Goal: Transaction & Acquisition: Purchase product/service

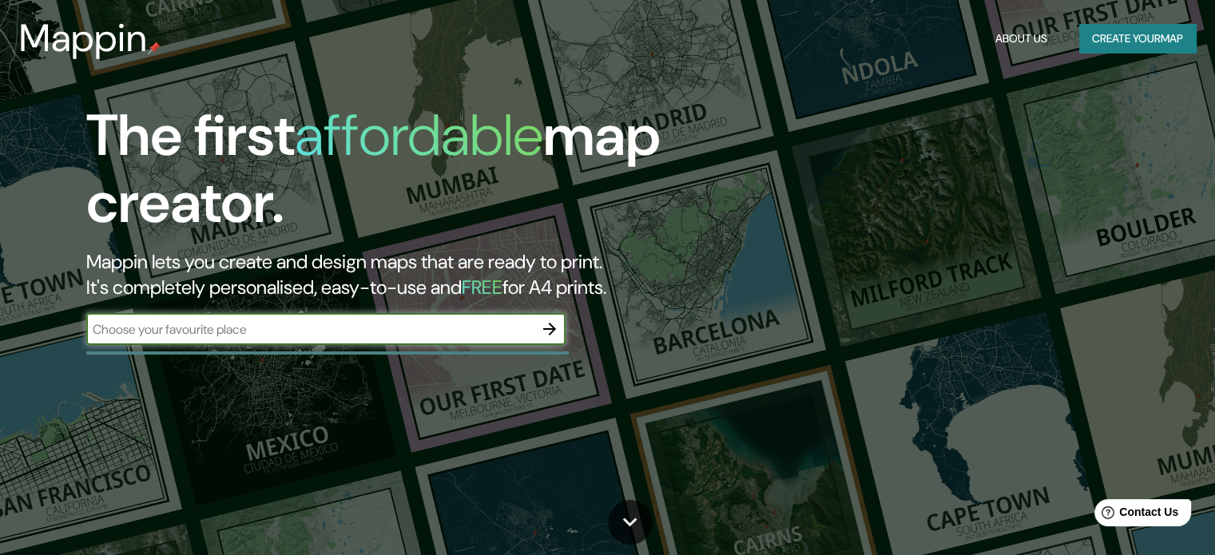
click at [556, 328] on button "button" at bounding box center [550, 329] width 32 height 32
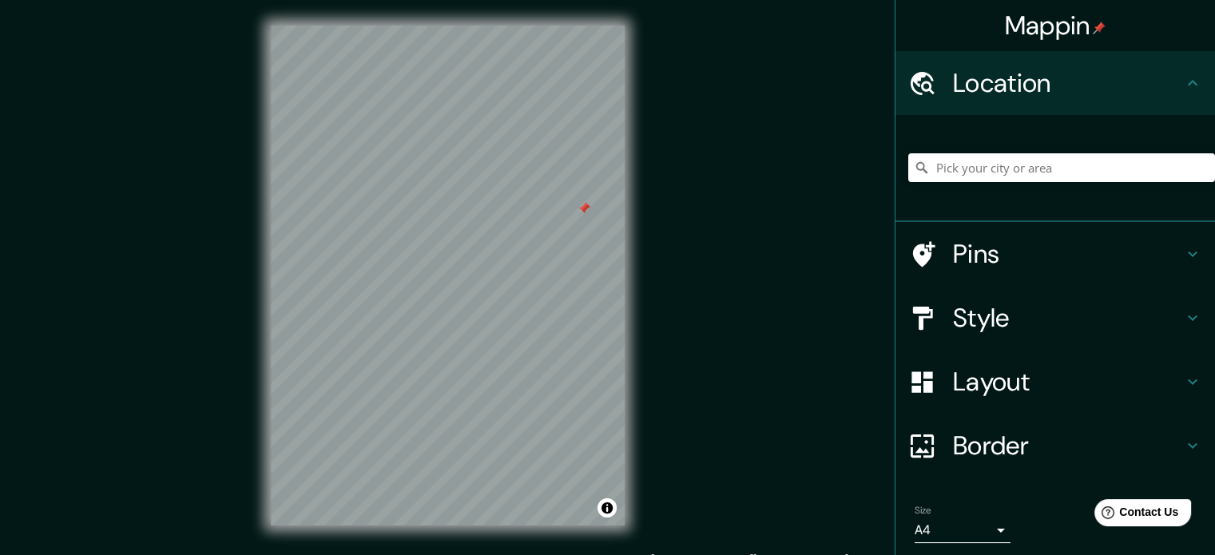
click at [587, 206] on div at bounding box center [584, 208] width 13 height 13
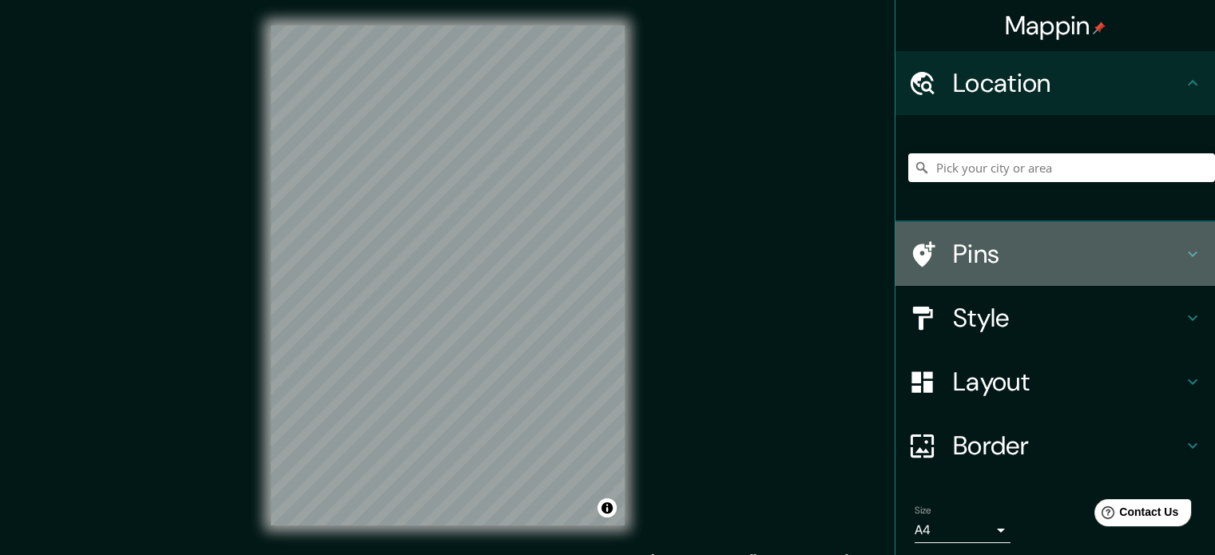
click at [1071, 245] on h4 "Pins" at bounding box center [1068, 254] width 230 height 32
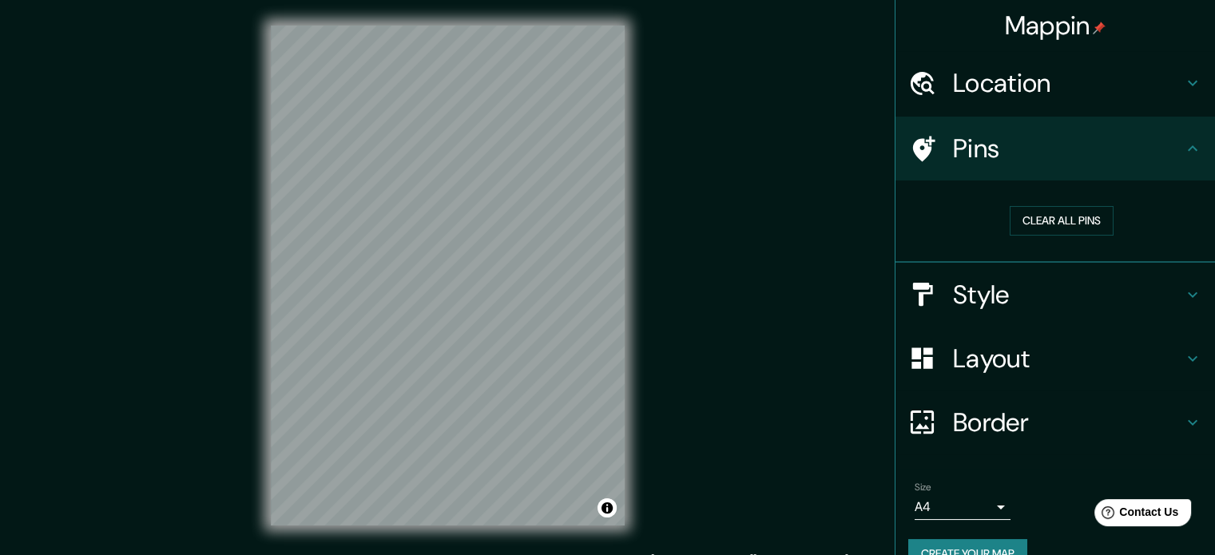
click at [1078, 157] on h4 "Pins" at bounding box center [1068, 149] width 230 height 32
click at [1100, 86] on h4 "Location" at bounding box center [1068, 83] width 230 height 32
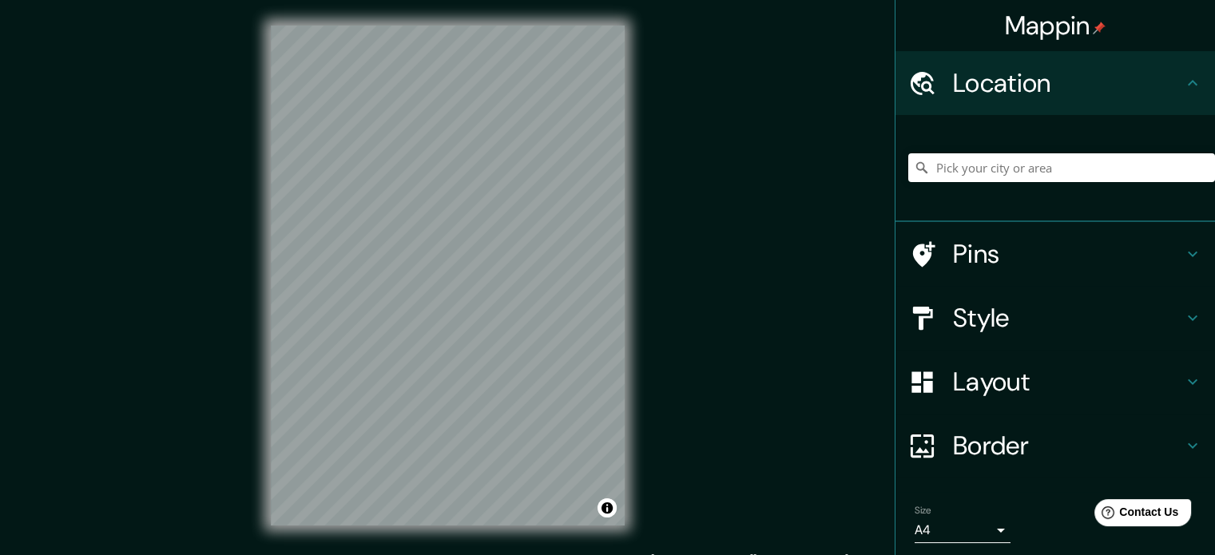
click at [1100, 86] on h4 "Location" at bounding box center [1068, 83] width 230 height 32
click at [1120, 308] on h4 "Style" at bounding box center [1068, 318] width 230 height 32
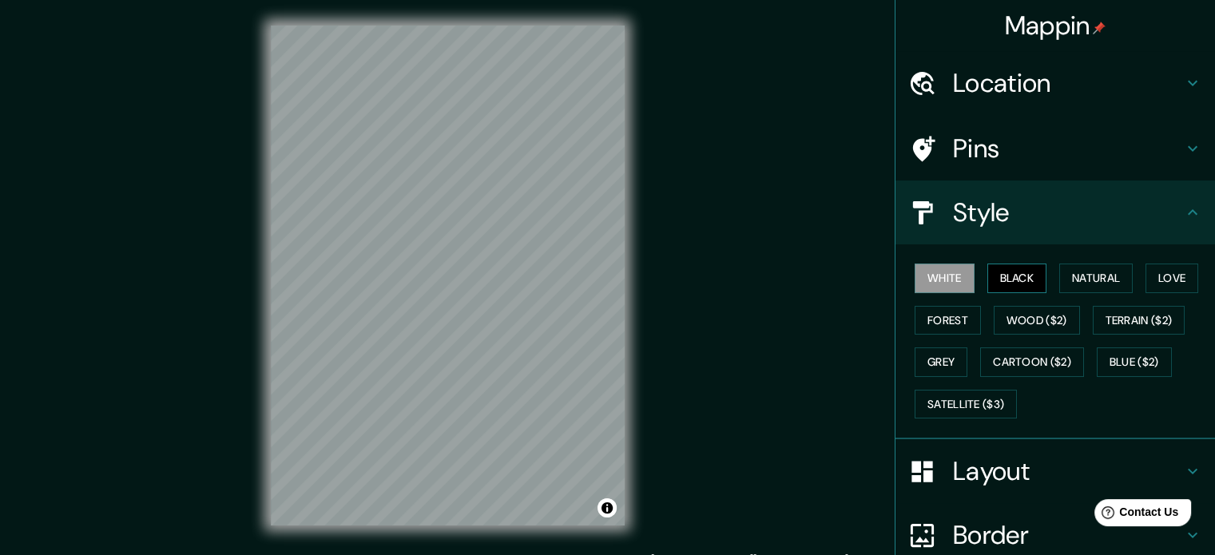
click at [1024, 284] on button "Black" at bounding box center [1018, 279] width 60 height 30
click at [1096, 280] on button "Natural" at bounding box center [1097, 279] width 74 height 30
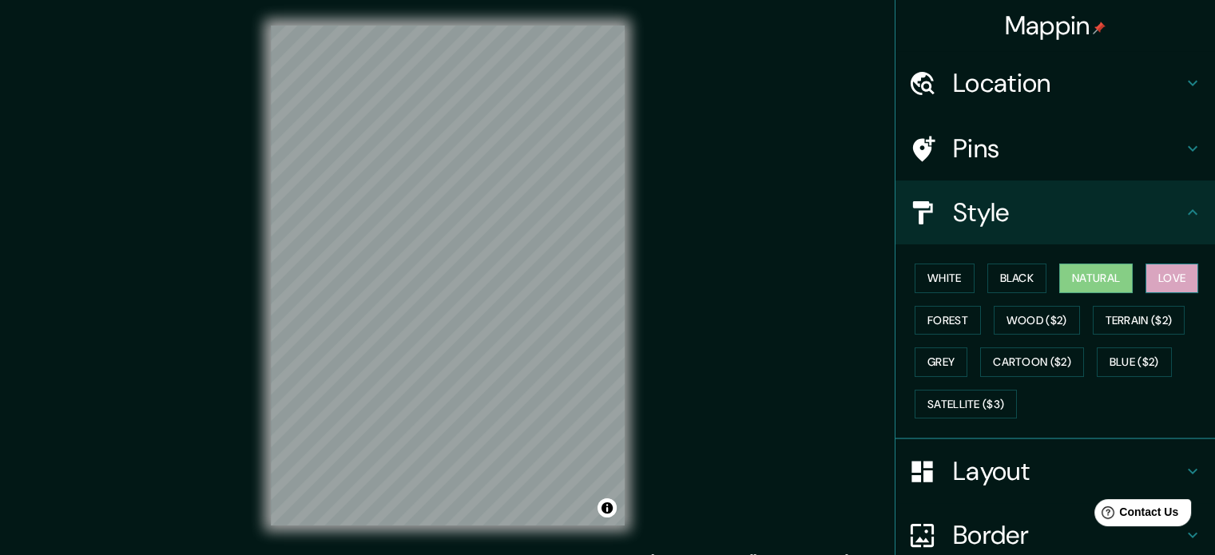
click at [1157, 280] on button "Love" at bounding box center [1172, 279] width 53 height 30
click at [1097, 284] on button "Natural" at bounding box center [1097, 279] width 74 height 30
click at [949, 327] on button "Forest" at bounding box center [948, 321] width 66 height 30
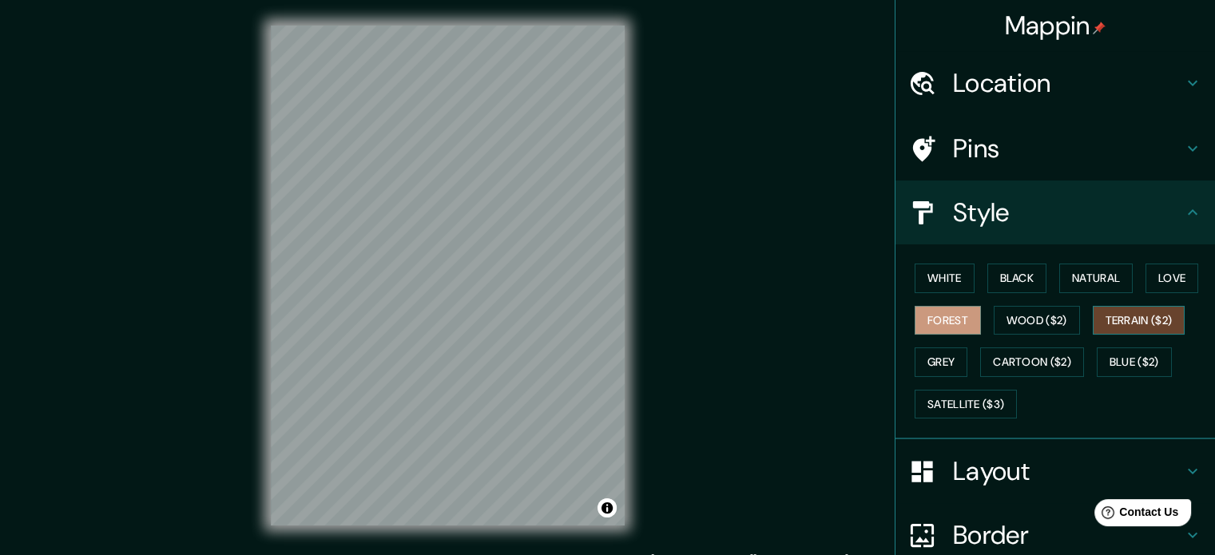
click at [1146, 320] on button "Terrain ($2)" at bounding box center [1139, 321] width 93 height 30
click at [1064, 320] on button "Wood ($2)" at bounding box center [1037, 321] width 86 height 30
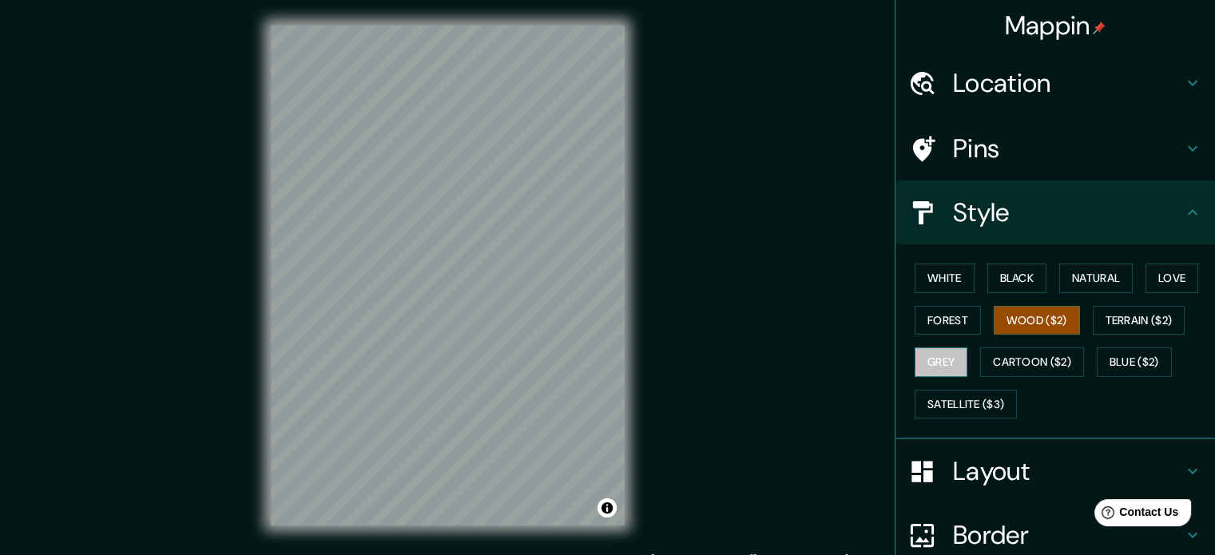
click at [927, 356] on button "Grey" at bounding box center [941, 363] width 53 height 30
click at [950, 277] on button "White" at bounding box center [945, 279] width 60 height 30
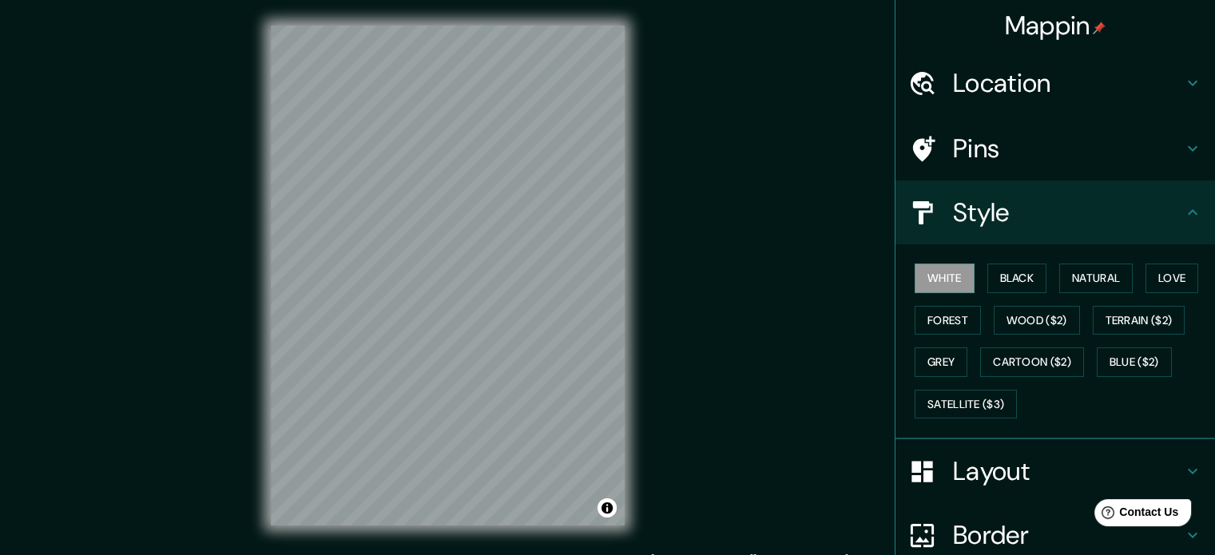
click at [1061, 532] on h4 "Border" at bounding box center [1068, 535] width 230 height 32
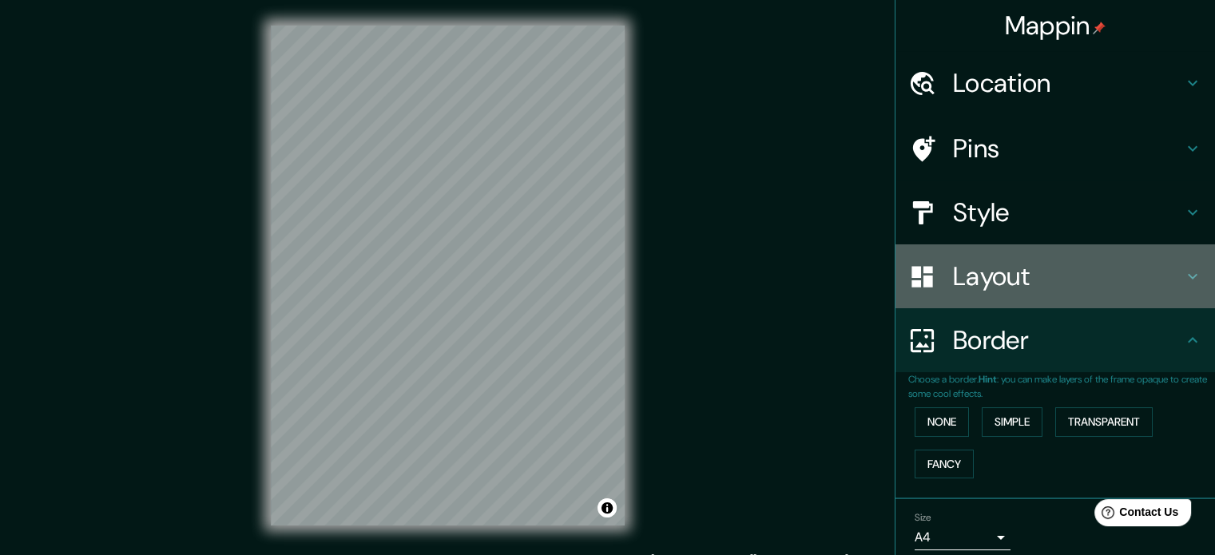
click at [1055, 307] on div "Layout" at bounding box center [1056, 277] width 320 height 64
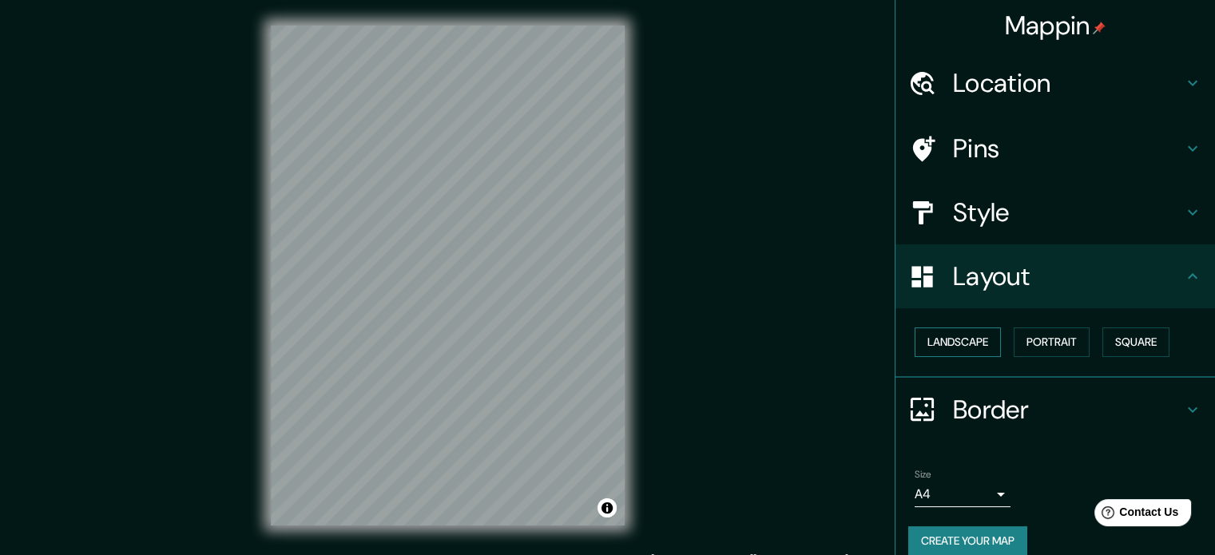
click at [959, 351] on button "Landscape" at bounding box center [958, 343] width 86 height 30
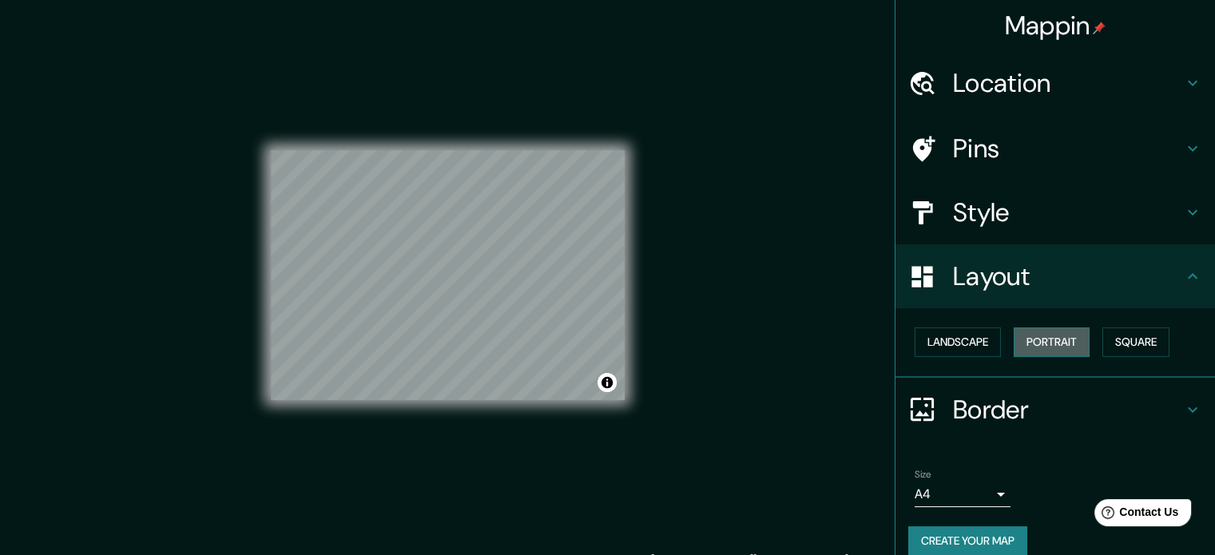
click at [1028, 351] on button "Portrait" at bounding box center [1052, 343] width 76 height 30
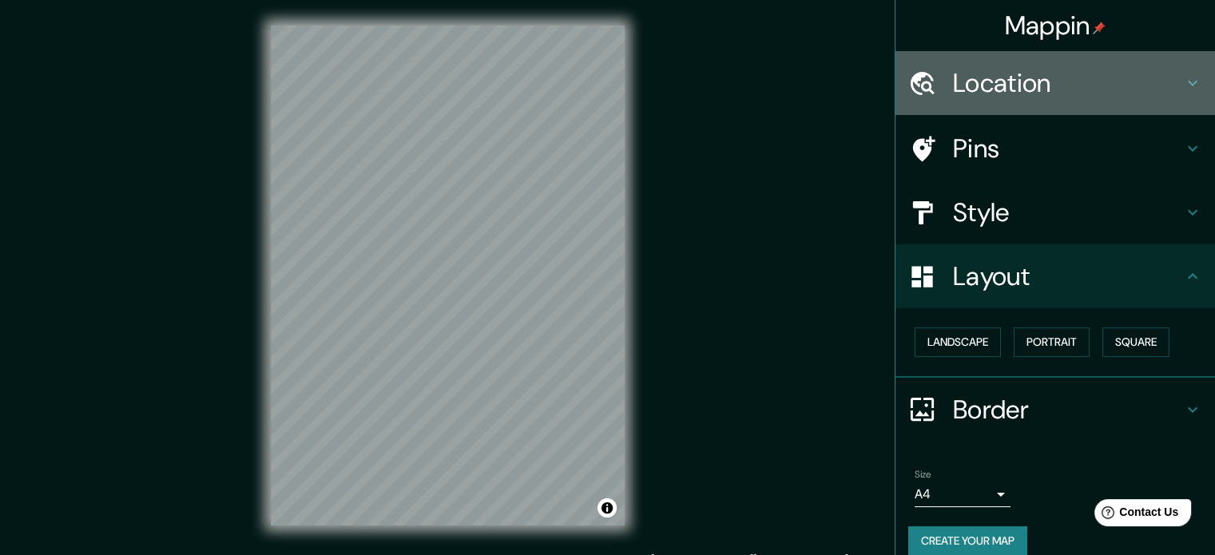
click at [1077, 82] on h4 "Location" at bounding box center [1068, 83] width 230 height 32
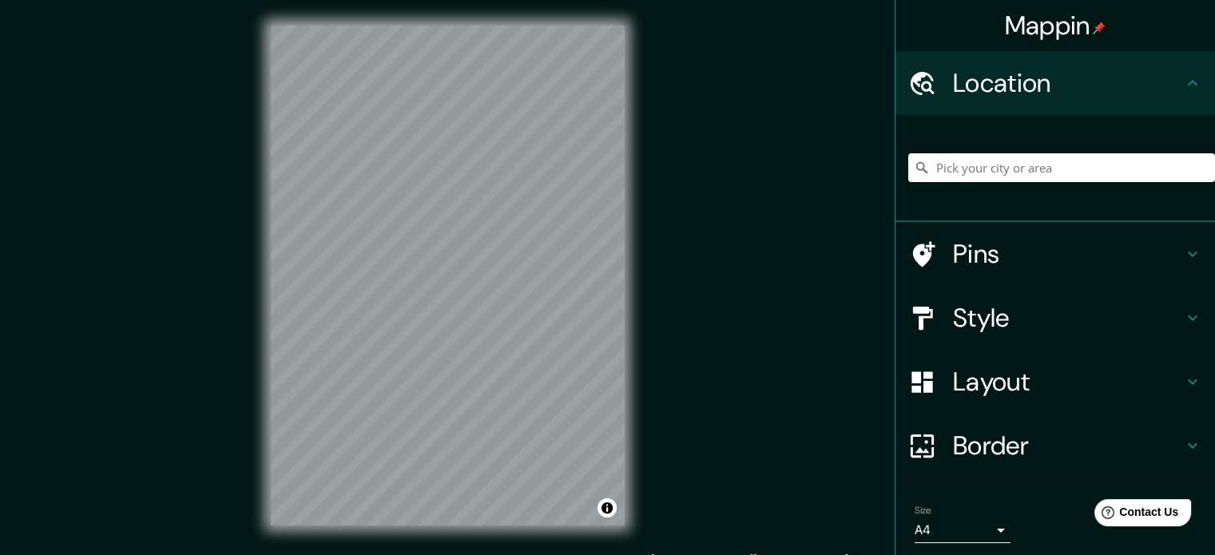
click at [1077, 82] on h4 "Location" at bounding box center [1068, 83] width 230 height 32
click at [860, 317] on div "Mappin Location Pins Style Layout Border Choose a border. Hint : you can make l…" at bounding box center [607, 288] width 1215 height 577
